Goal: Task Accomplishment & Management: Use online tool/utility

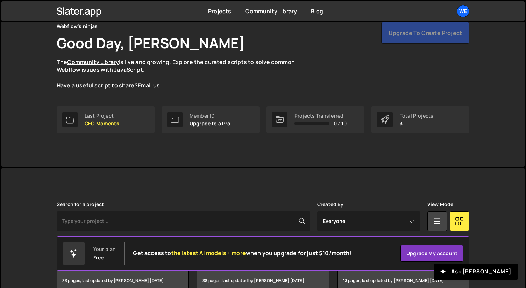
scroll to position [72, 0]
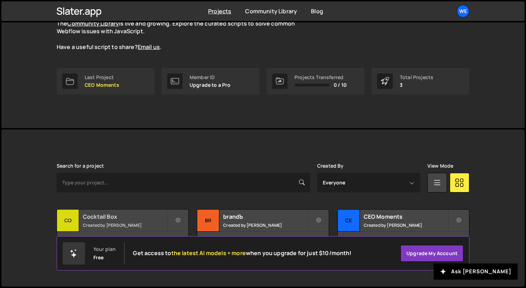
click at [111, 221] on div "Cocktail Box Created by [PERSON_NAME]" at bounding box center [122, 220] width 131 height 22
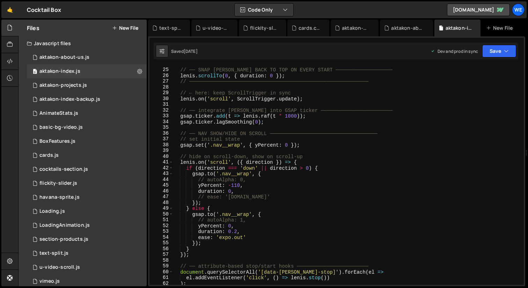
scroll to position [534, 0]
type textarea "// ease: 'expo.in'"
click at [329, 197] on div "// ── SNAP LENIS BACK TO TOP ON EVERY START ─────────────────── lenis . scrollT…" at bounding box center [347, 176] width 348 height 230
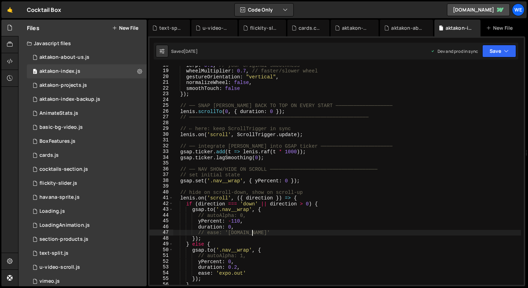
scroll to position [19, 0]
